Goal: Check status: Check status

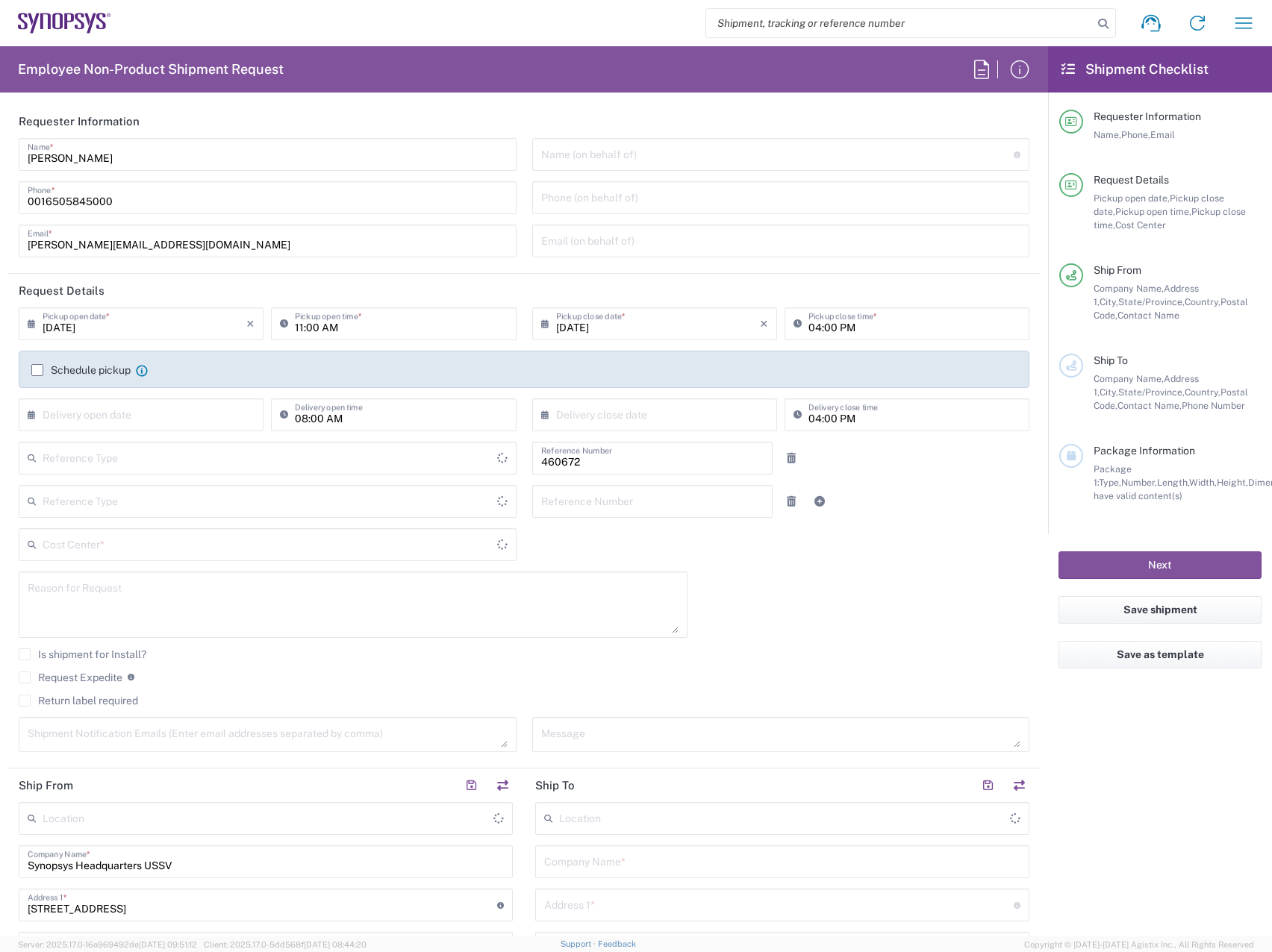
type input "Department"
type input "Delivered at Place"
type input "US01, FIN, Distri 460672"
type input "California"
type input "United States"
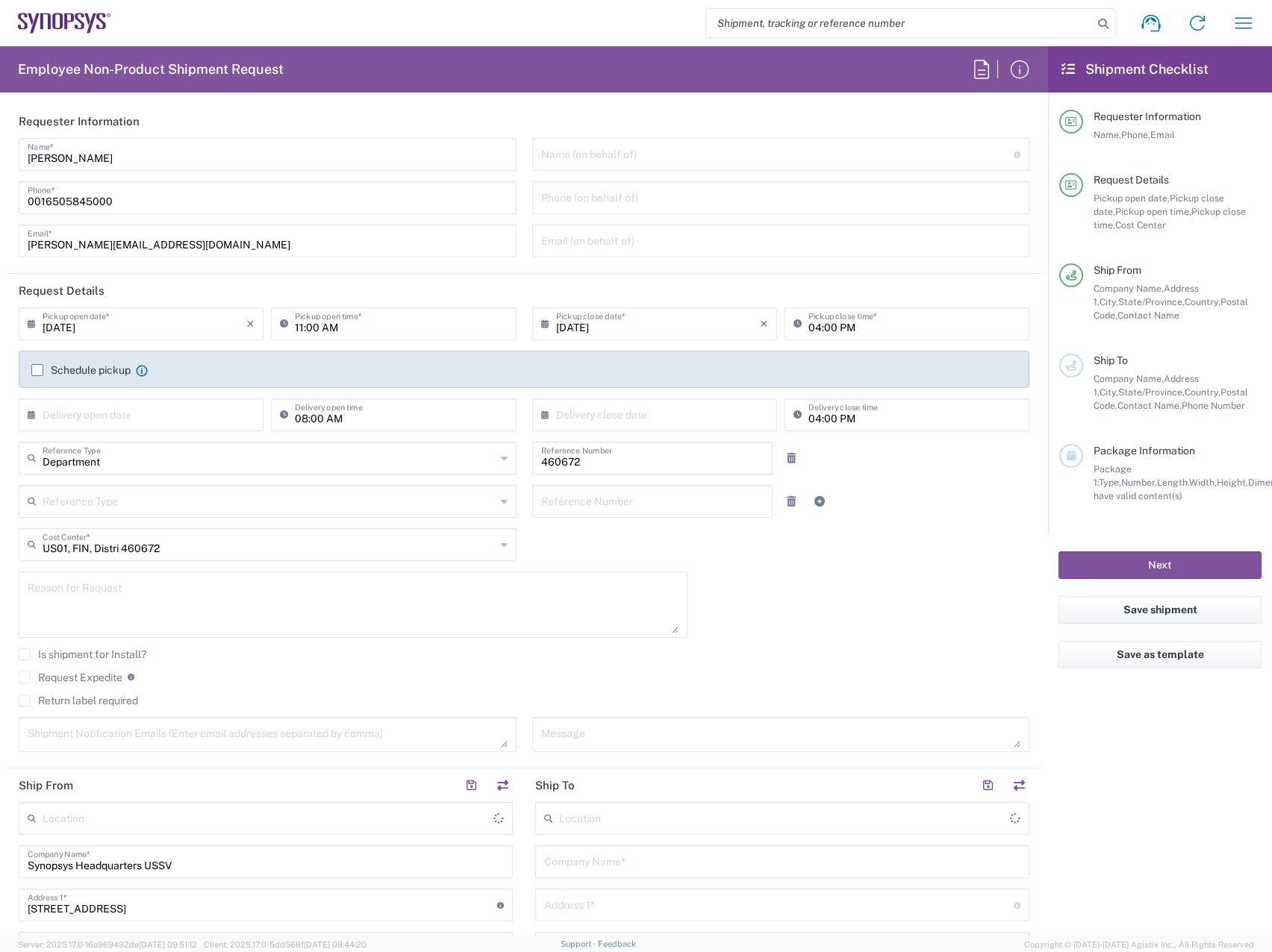
type input "[GEOGRAPHIC_DATA]"
type input "Headquarters USSV"
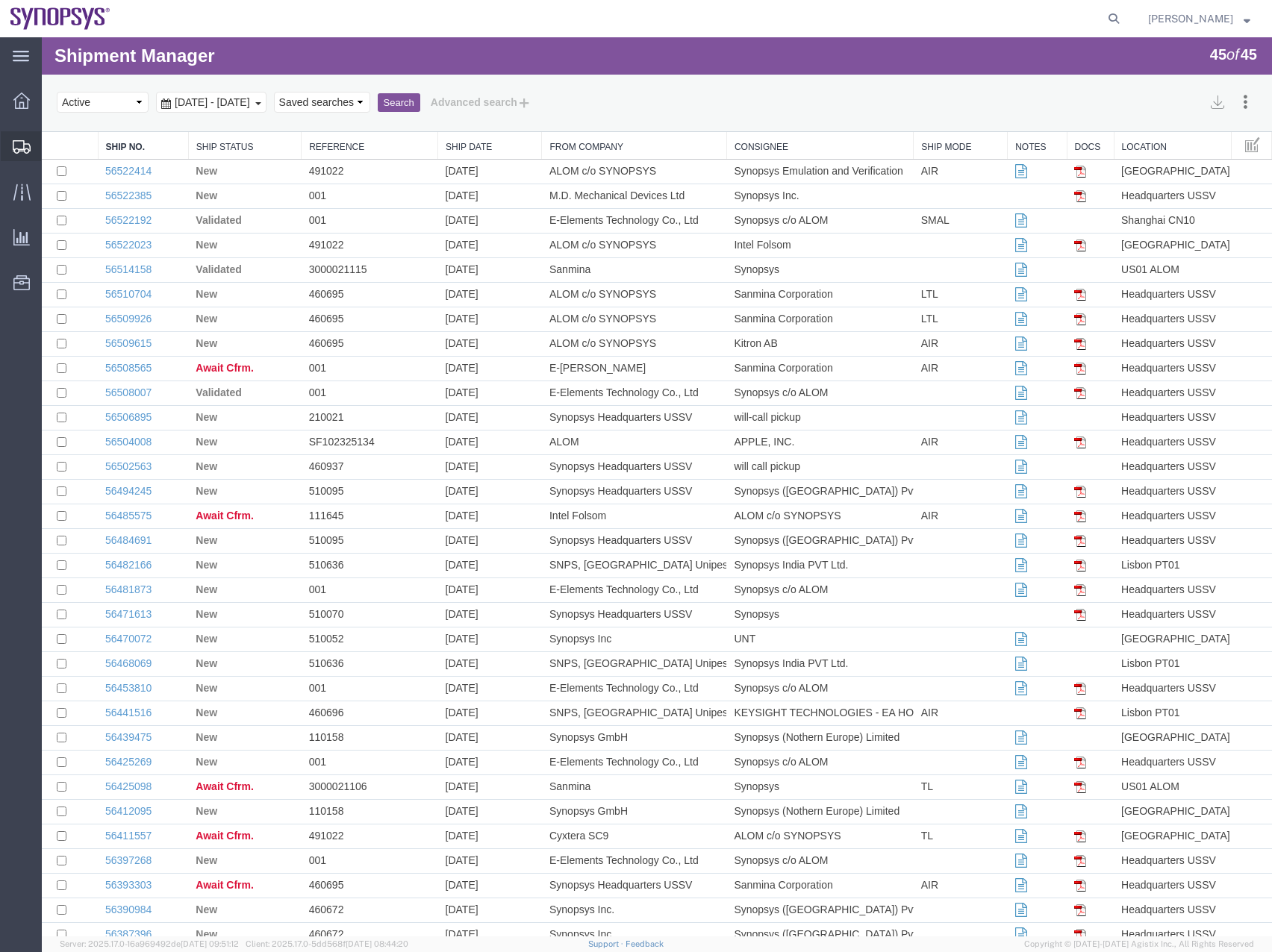
click at [24, 143] on icon at bounding box center [21, 146] width 18 height 13
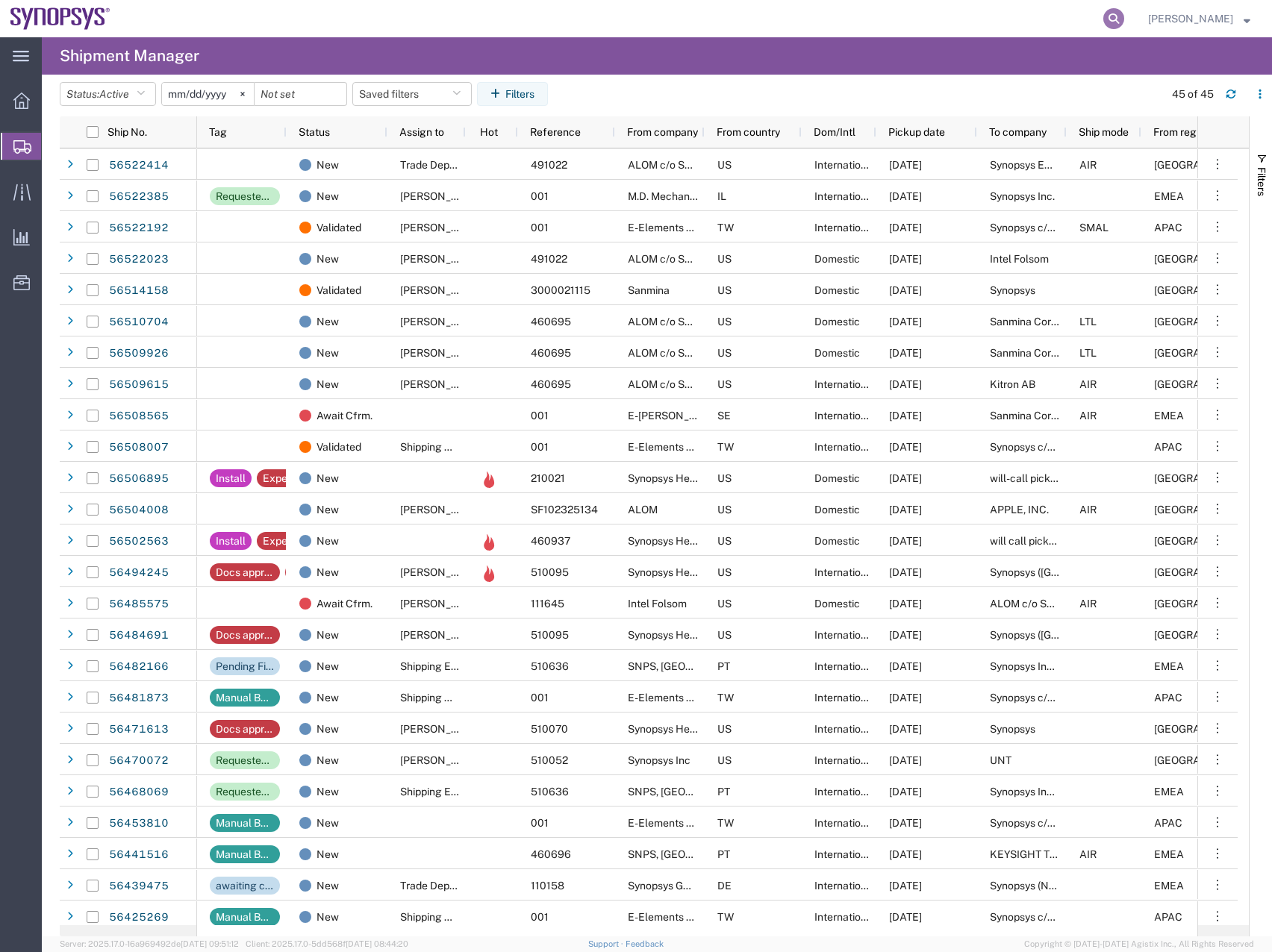
click at [1119, 18] on icon at bounding box center [1114, 18] width 21 height 21
click at [729, 13] on input "search" at bounding box center [876, 18] width 453 height 36
type input "56275758"
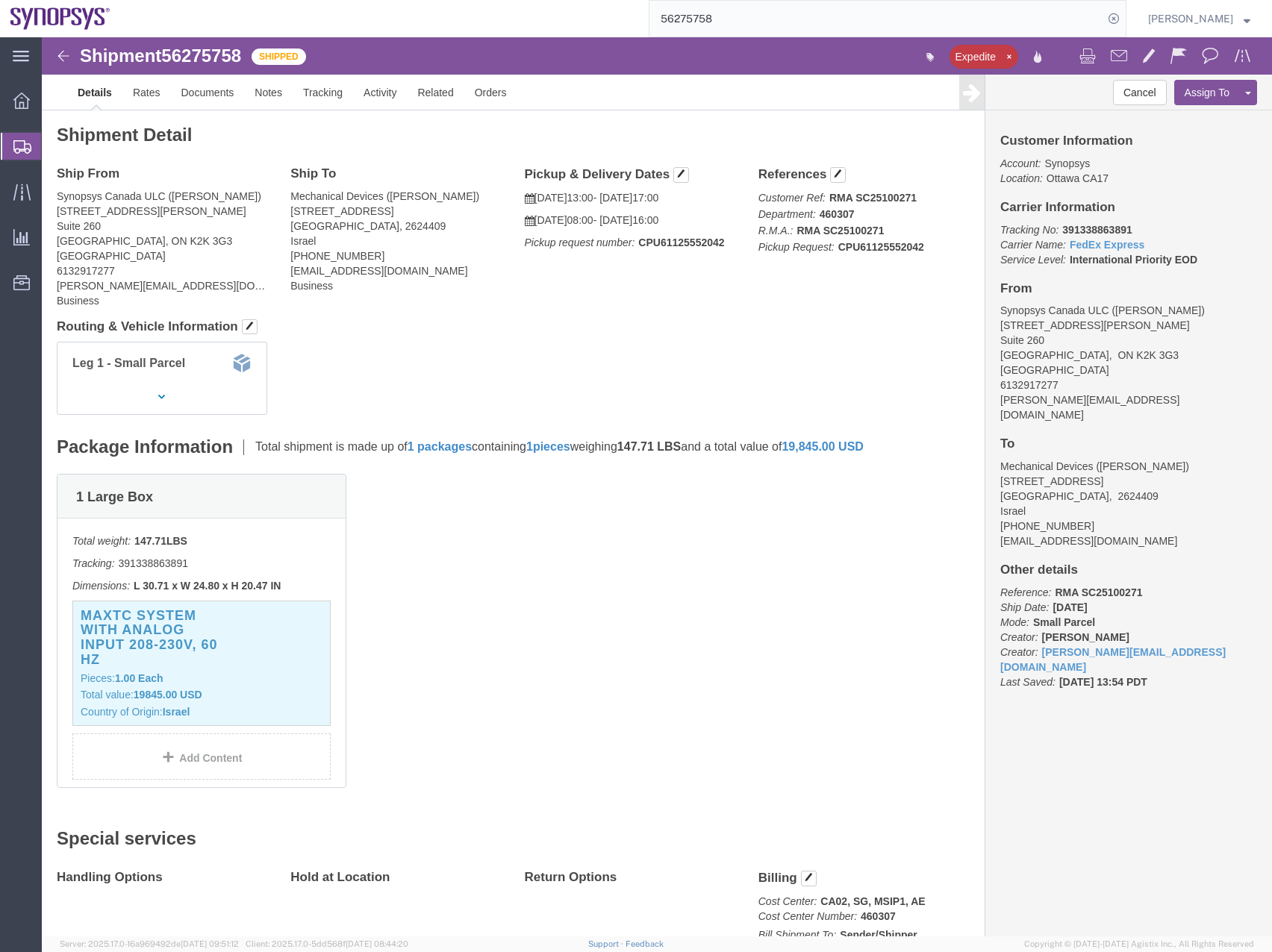
click at [18, 143] on icon at bounding box center [22, 146] width 18 height 13
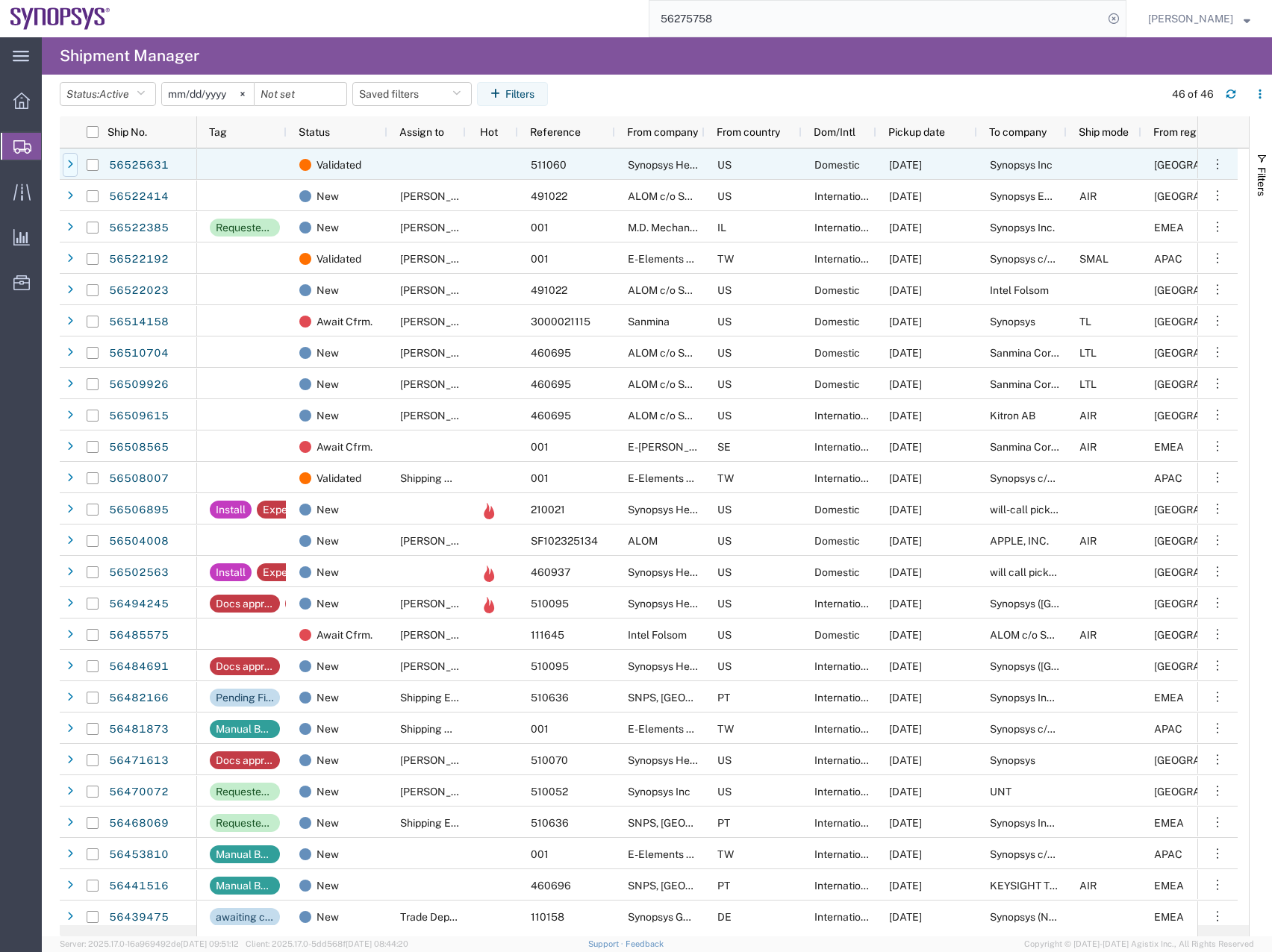
click at [65, 165] on div at bounding box center [70, 165] width 15 height 24
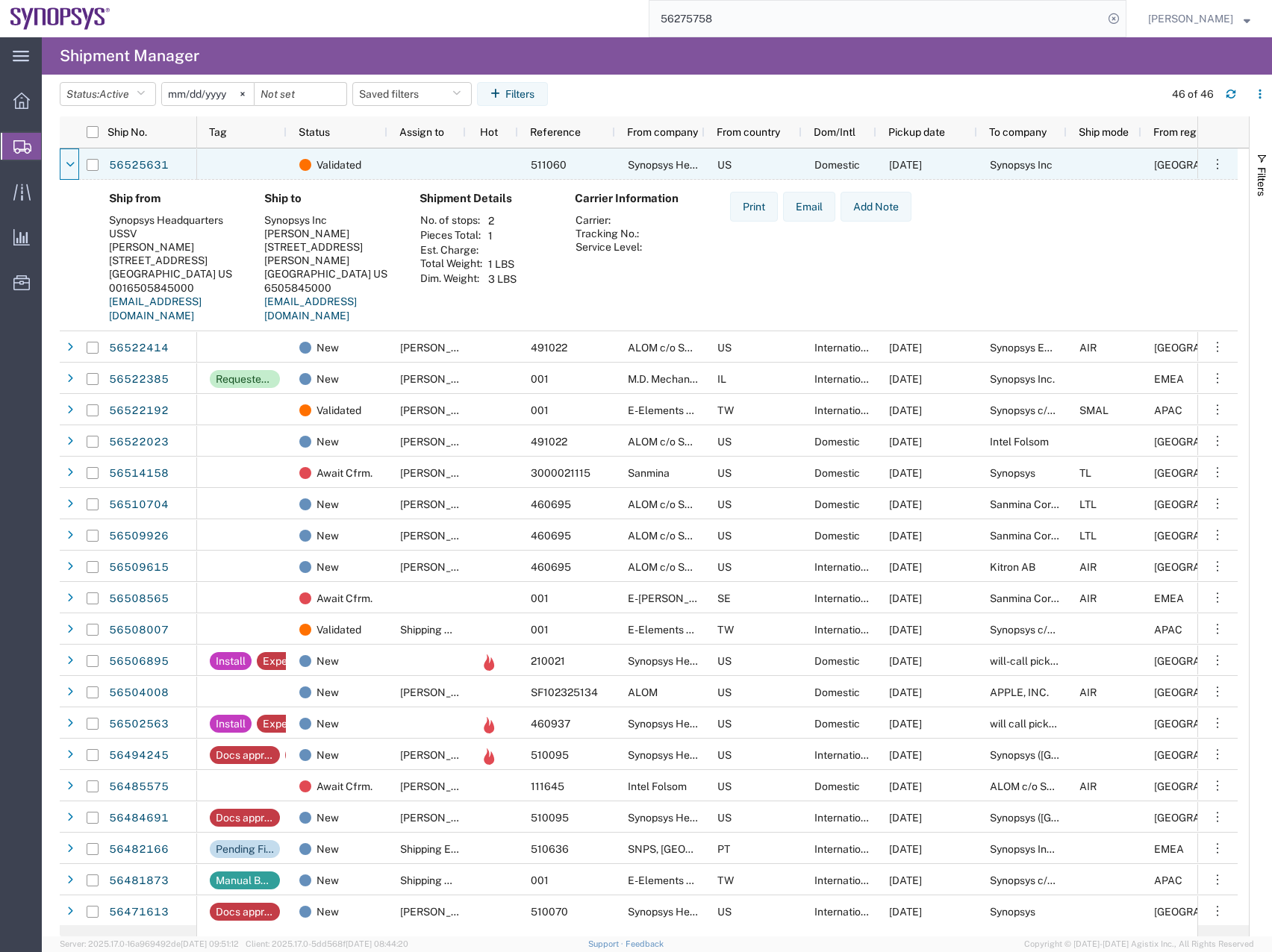
click at [65, 165] on div at bounding box center [70, 165] width 15 height 24
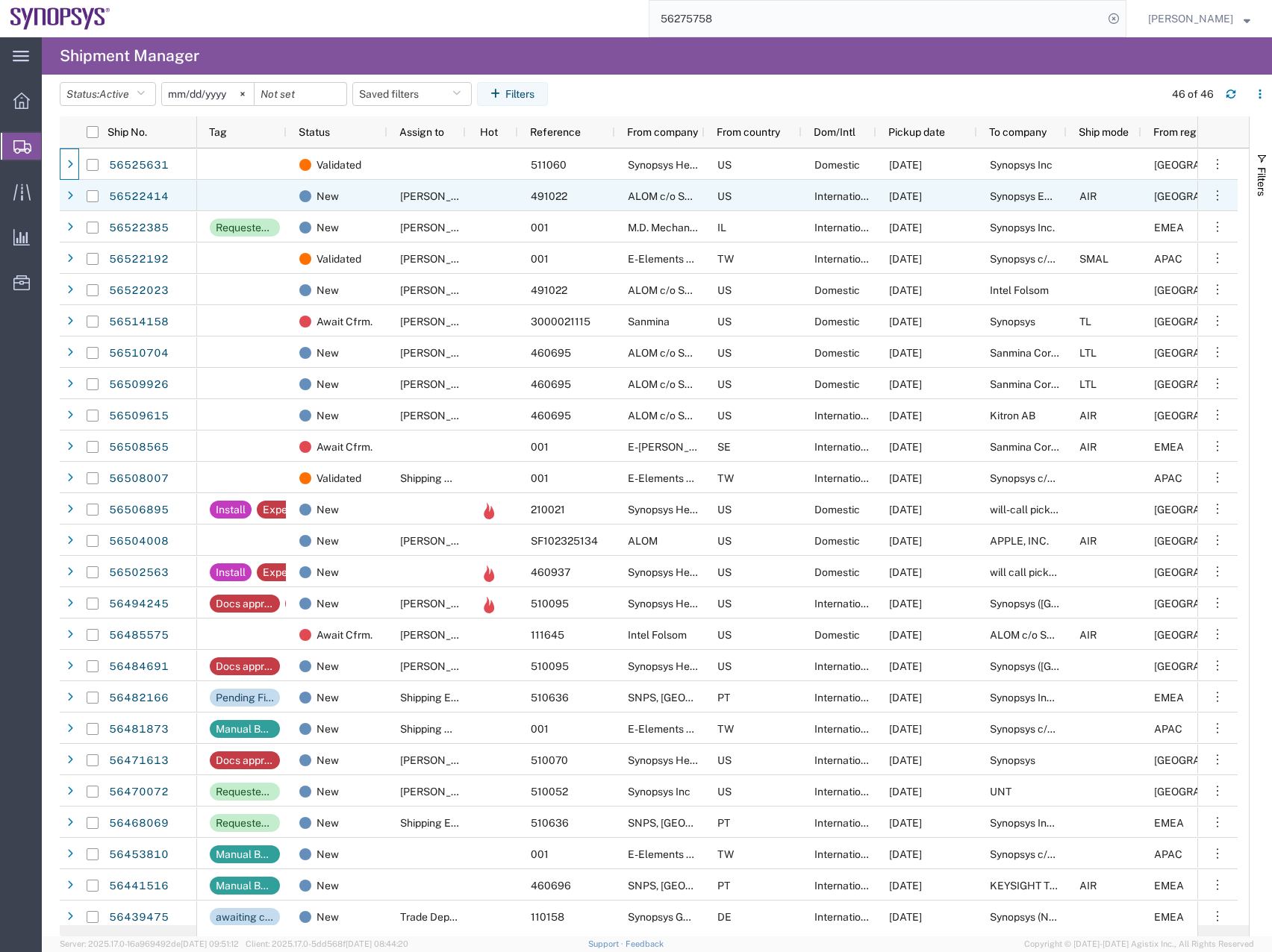
click at [62, 209] on div at bounding box center [70, 195] width 19 height 32
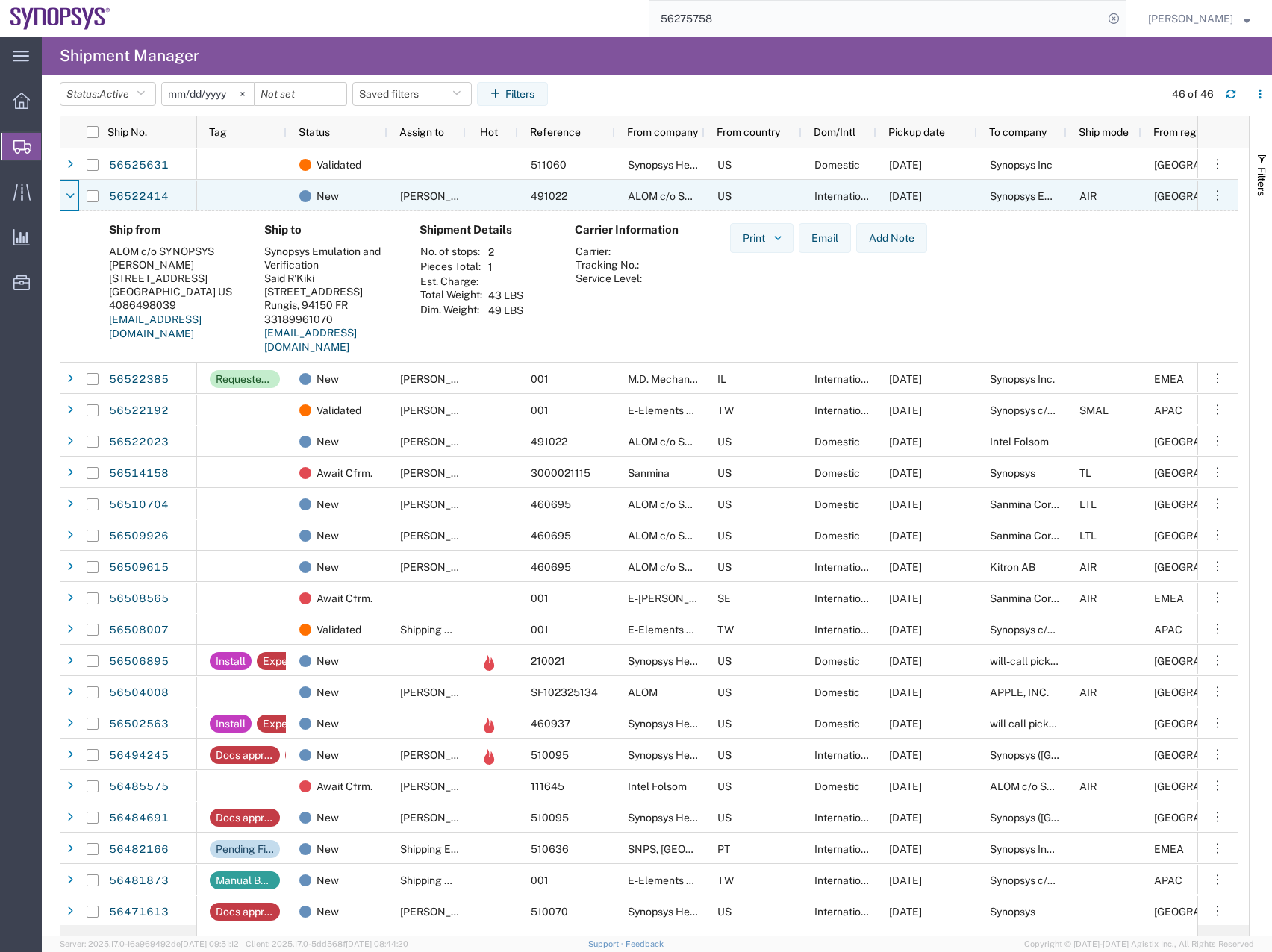
click at [62, 209] on div at bounding box center [70, 195] width 19 height 32
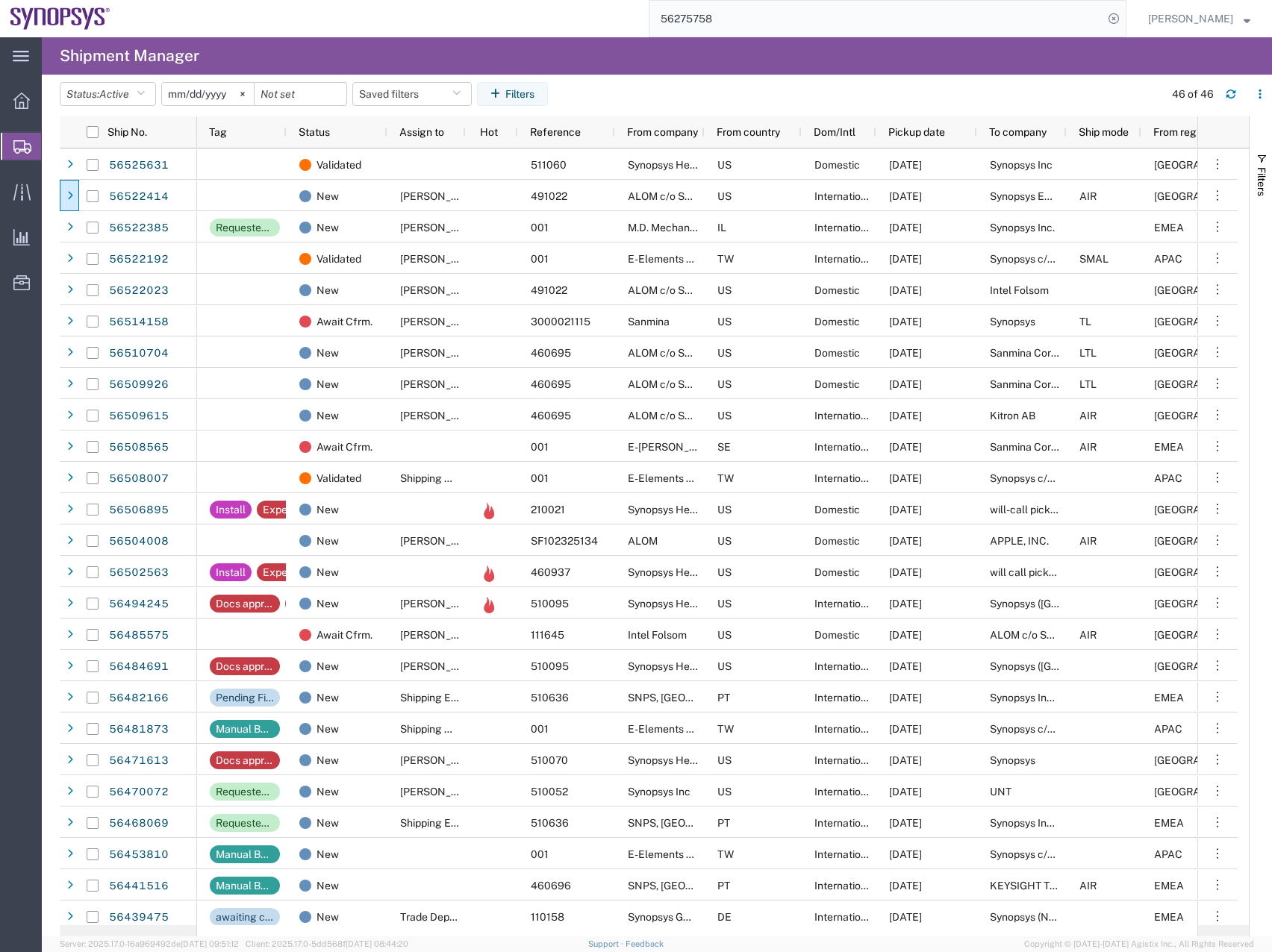
click at [58, 231] on agx-table-manager "Status: Active Active All Approved Booked Canceled Delivered Denied New On Hold…" at bounding box center [656, 505] width 1230 height 861
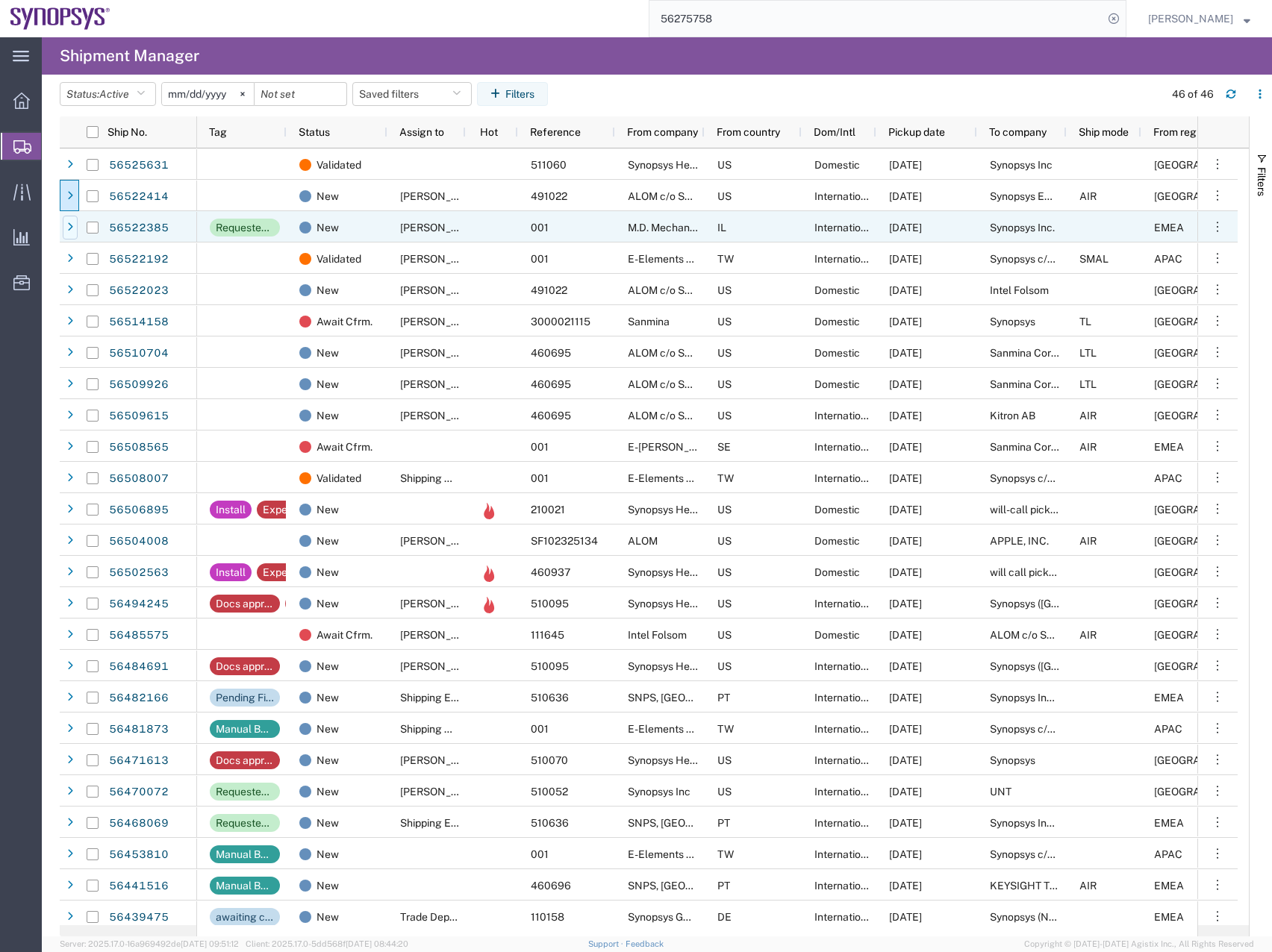
click at [65, 232] on div at bounding box center [70, 227] width 15 height 24
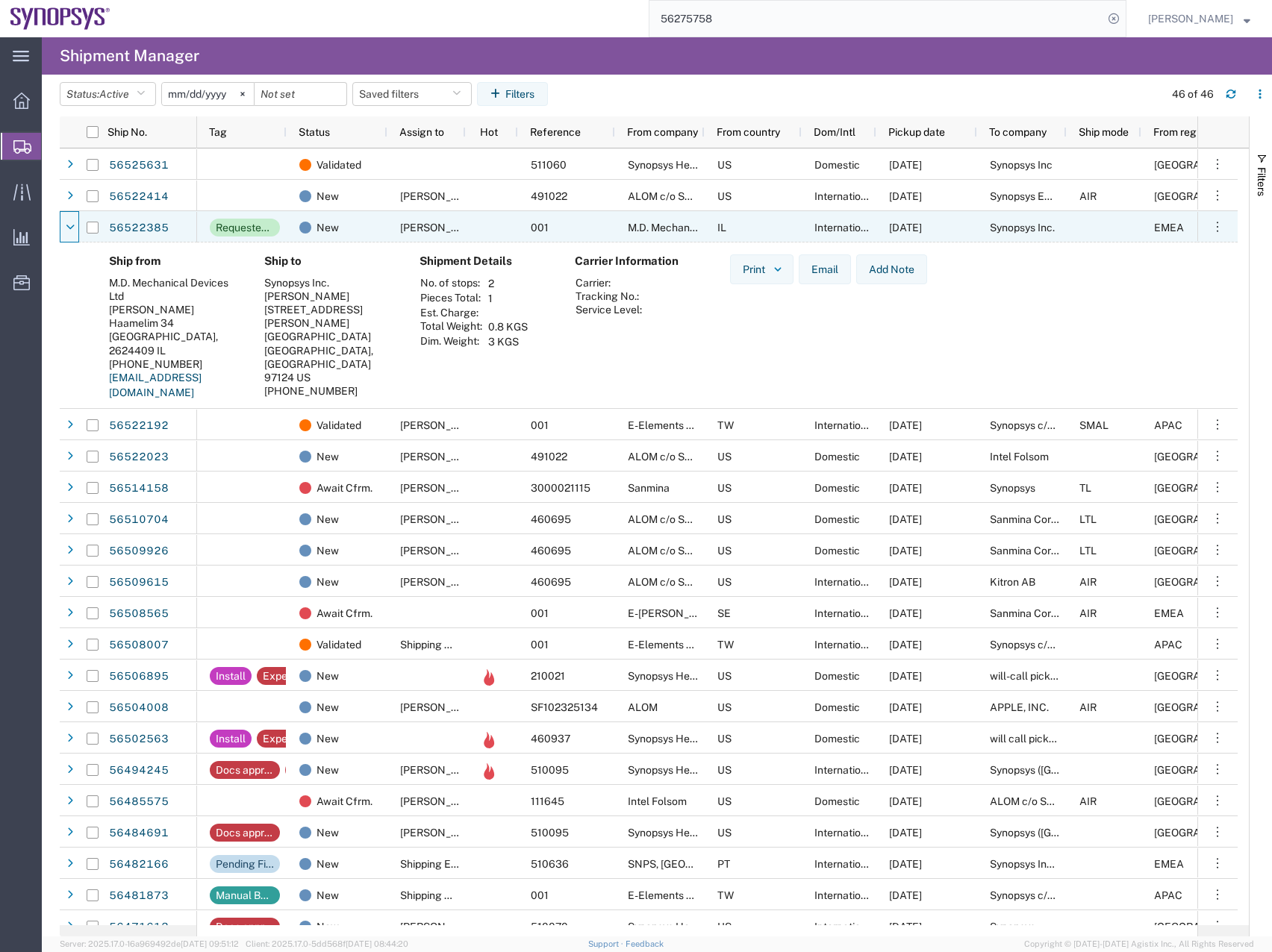
click at [65, 232] on div at bounding box center [70, 227] width 15 height 24
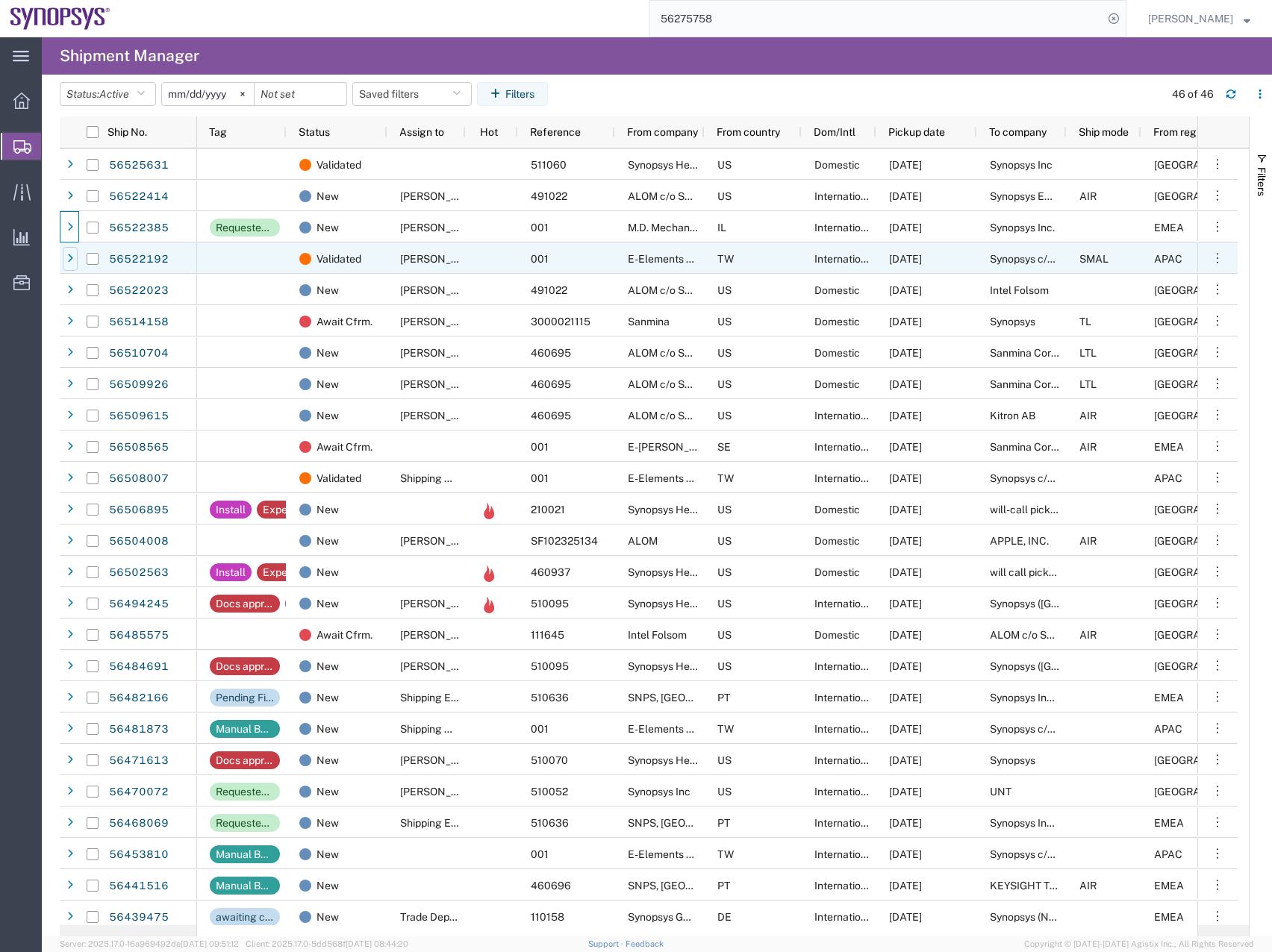
click at [69, 266] on div at bounding box center [70, 259] width 15 height 24
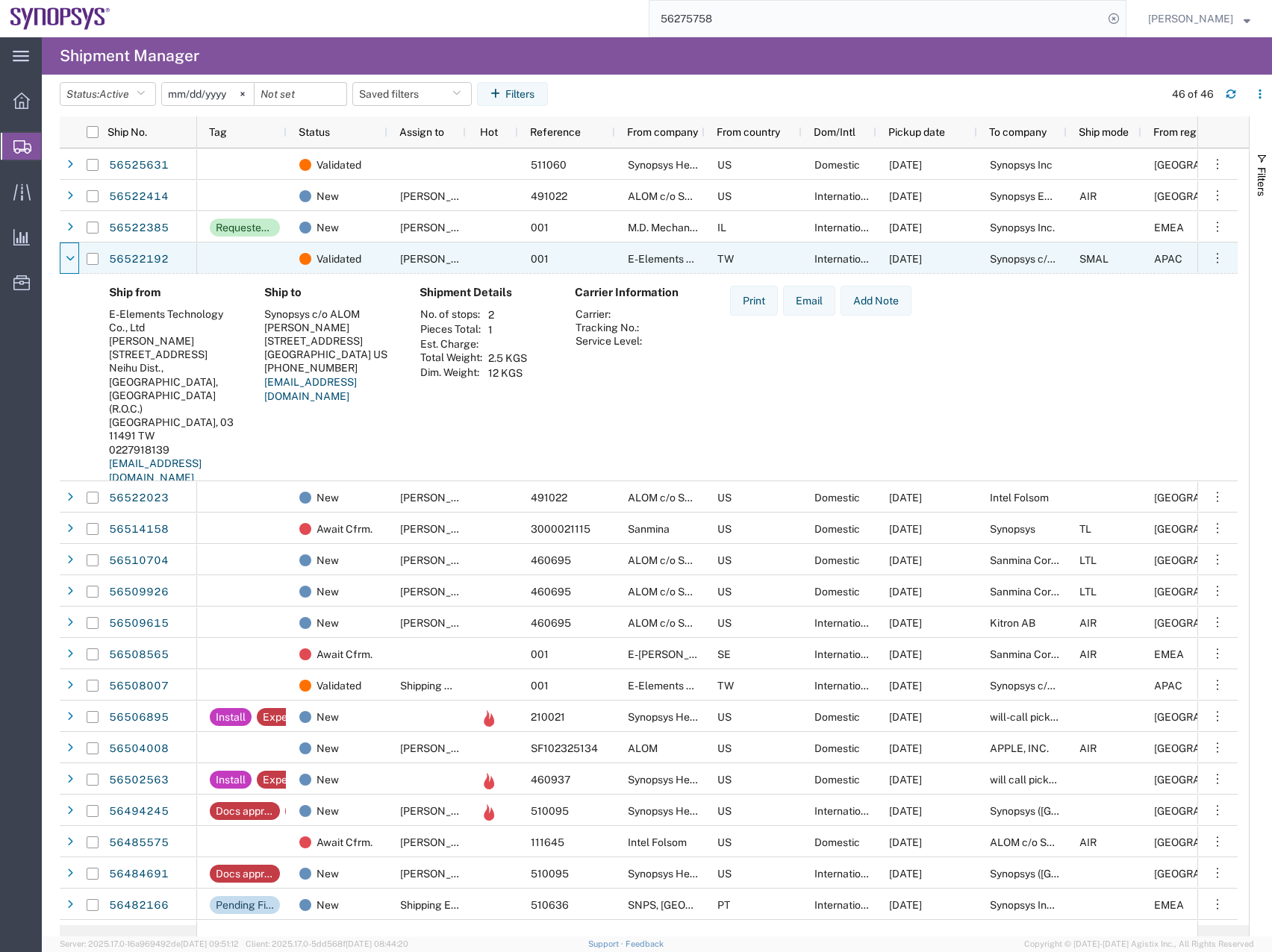
click at [69, 266] on div at bounding box center [70, 259] width 15 height 24
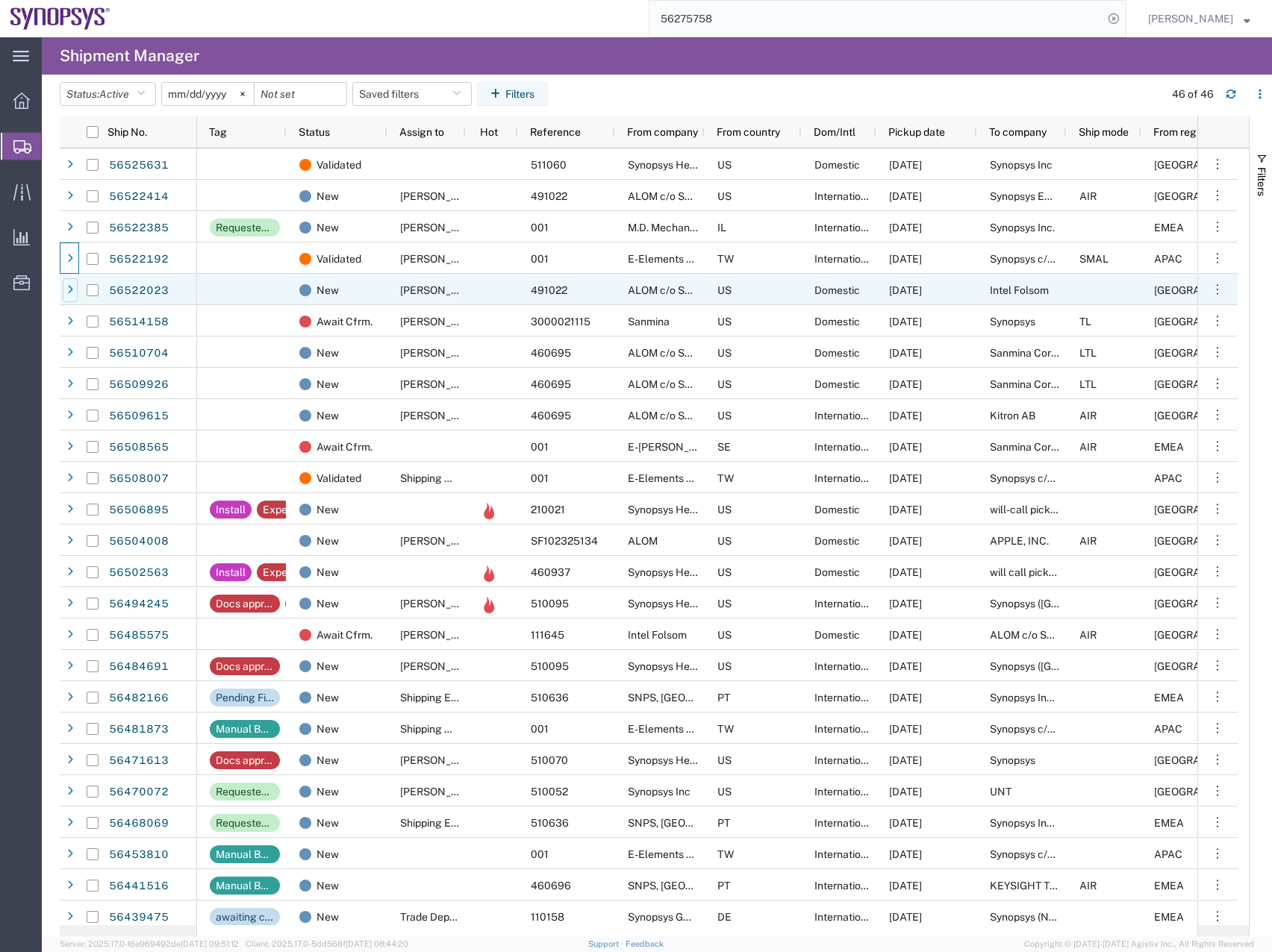
click at [75, 289] on div at bounding box center [70, 289] width 15 height 24
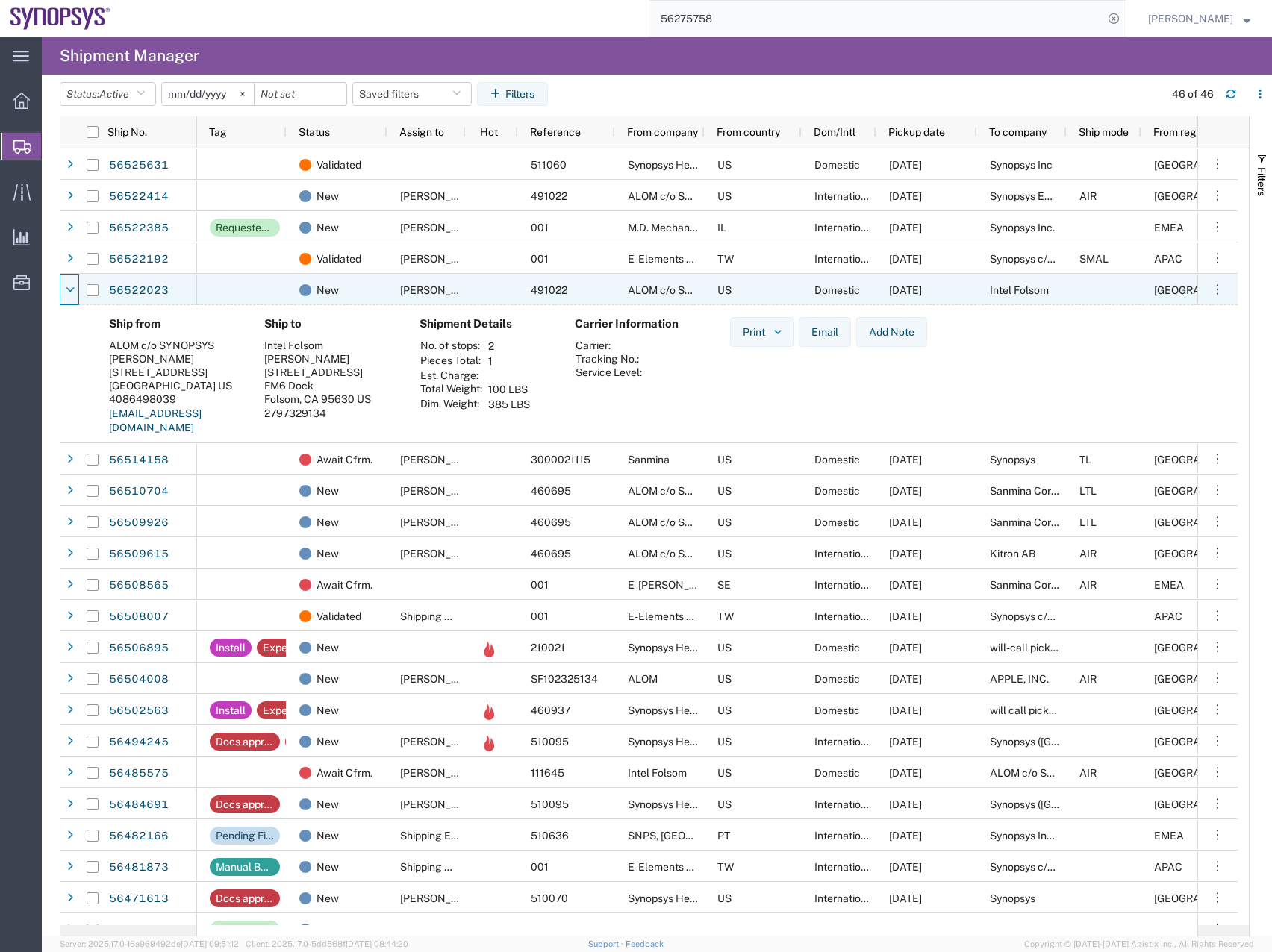
click at [75, 289] on div at bounding box center [70, 289] width 15 height 24
